Goal: Information Seeking & Learning: Learn about a topic

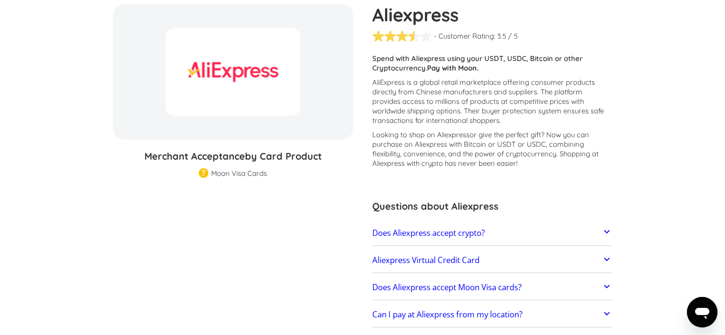
scroll to position [143, 0]
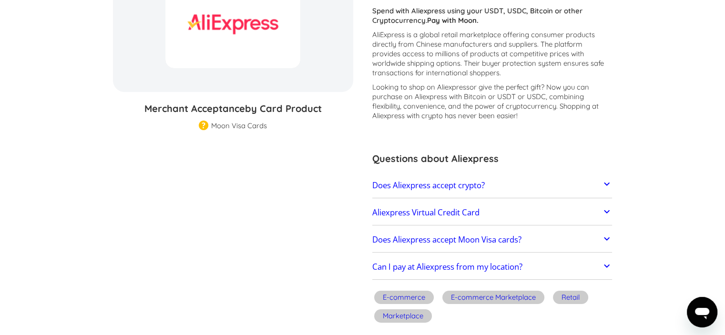
click at [450, 185] on h2 "Does Aliexpress accept crypto?" at bounding box center [428, 186] width 113 height 10
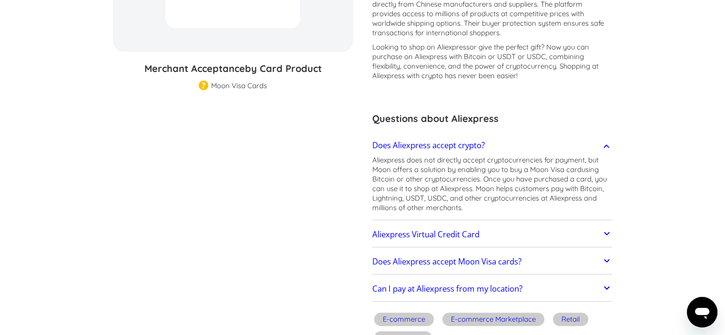
scroll to position [238, 0]
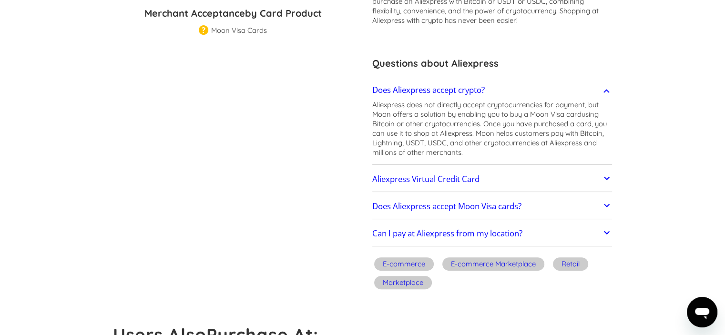
click at [458, 185] on link "Aliexpress Virtual Credit Card" at bounding box center [492, 179] width 240 height 20
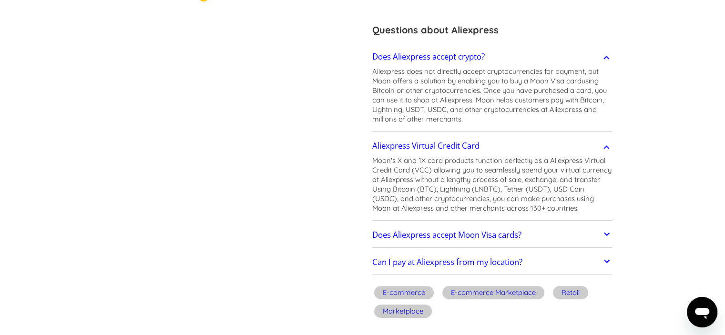
scroll to position [286, 0]
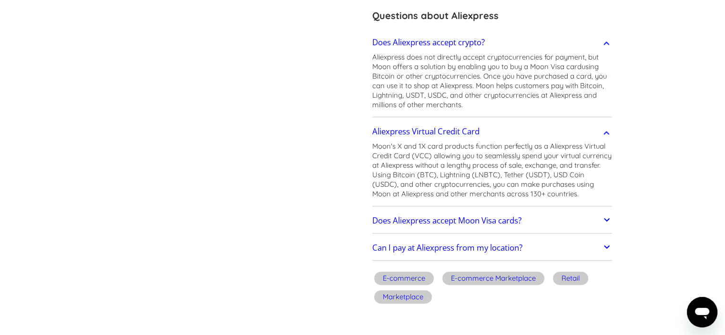
click at [486, 219] on h2 "Does Aliexpress accept Moon Visa cards?" at bounding box center [446, 221] width 149 height 10
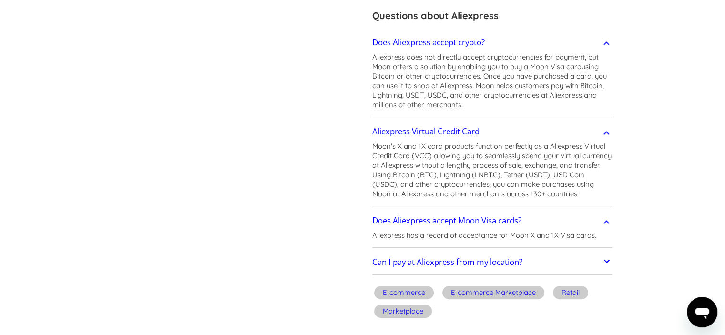
click at [488, 214] on link "Does Aliexpress accept Moon Visa cards?" at bounding box center [492, 221] width 240 height 20
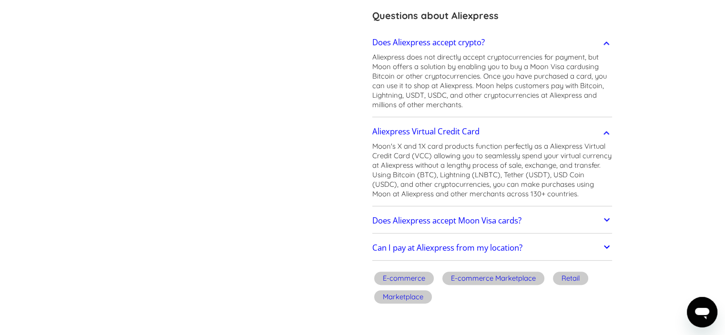
click at [486, 241] on link "Can I pay at Aliexpress from my location?" at bounding box center [492, 248] width 240 height 20
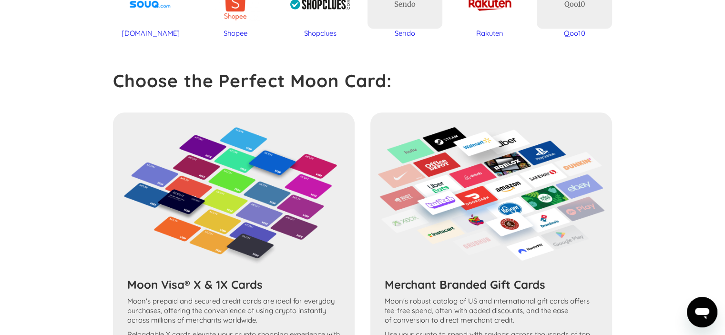
scroll to position [1180, 0]
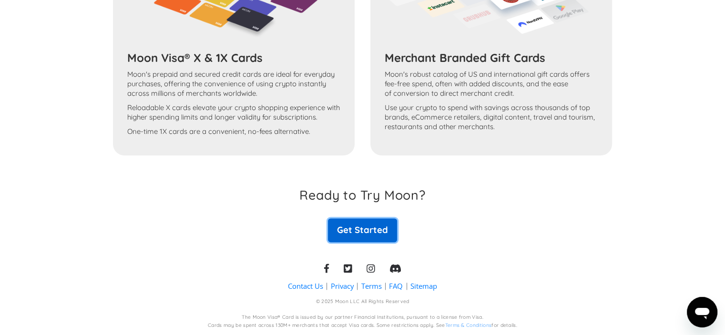
click at [340, 230] on link "Get Started" at bounding box center [362, 230] width 69 height 24
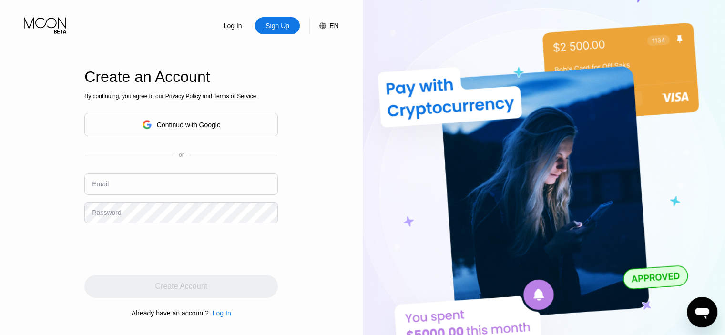
click at [32, 17] on icon at bounding box center [46, 25] width 44 height 17
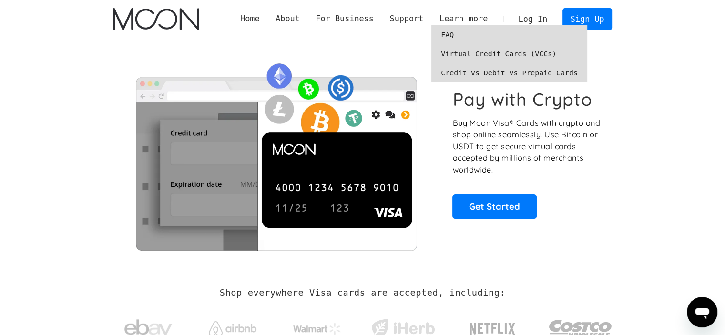
click at [459, 38] on link "FAQ" at bounding box center [509, 34] width 156 height 19
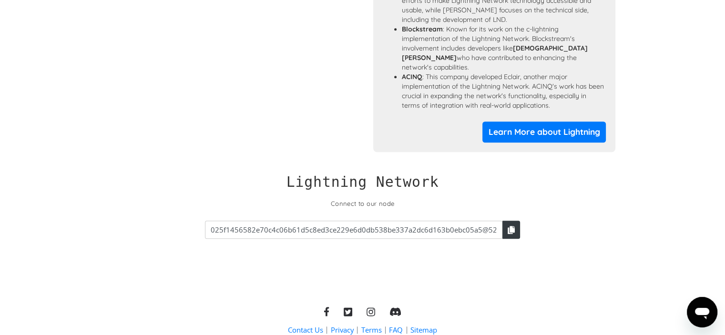
scroll to position [988, 0]
